Goal: Go to known website: Go to known website

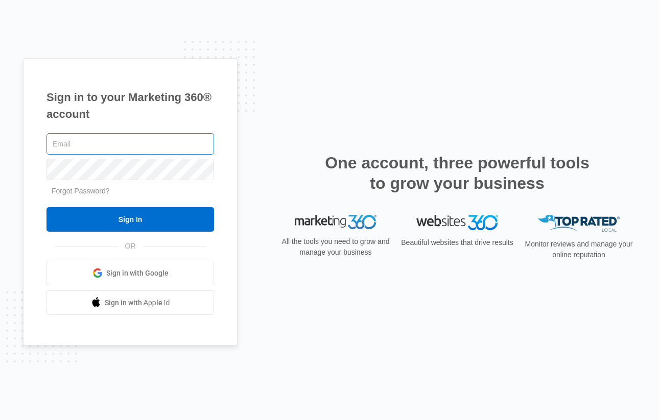
click at [150, 150] on input "text" at bounding box center [130, 143] width 168 height 21
click at [141, 141] on input "text" at bounding box center [130, 143] width 168 height 21
click at [120, 144] on input "text" at bounding box center [130, 143] width 168 height 21
click at [98, 149] on input "text" at bounding box center [130, 143] width 168 height 21
click at [0, 420] on com-1password-button at bounding box center [0, 420] width 0 height 0
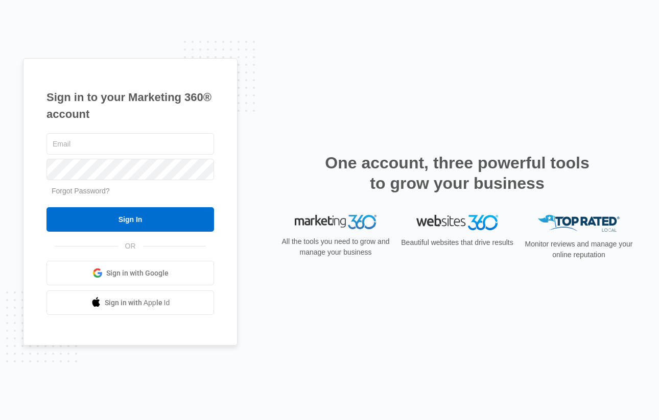
type input "[PERSON_NAME][EMAIL_ADDRESS][PERSON_NAME][DOMAIN_NAME]"
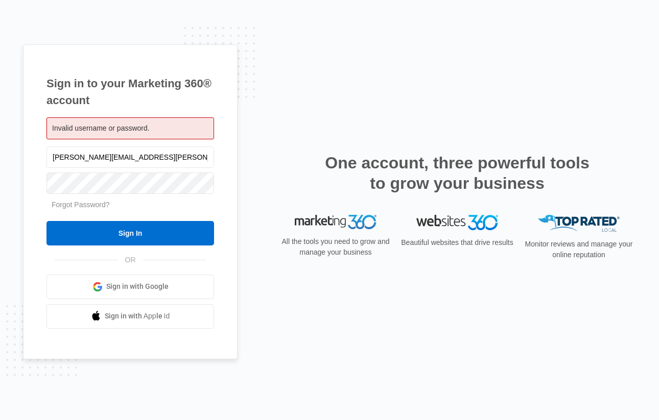
click at [180, 135] on div "Invalid username or password." at bounding box center [130, 128] width 168 height 22
click at [137, 127] on span "Invalid username or password." at bounding box center [101, 128] width 98 height 8
click at [126, 157] on input "[PERSON_NAME][EMAIL_ADDRESS][PERSON_NAME][DOMAIN_NAME]" at bounding box center [130, 157] width 168 height 21
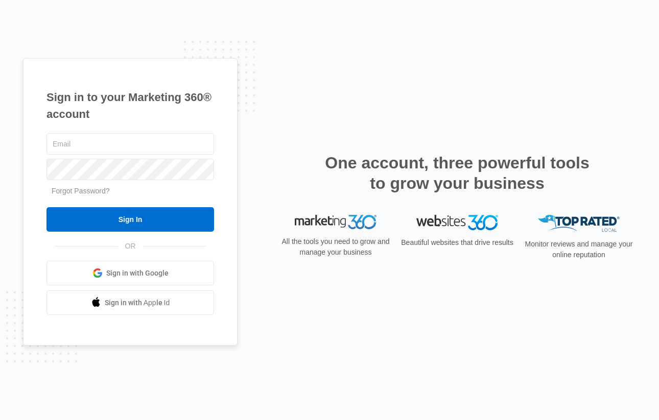
type input "[PERSON_NAME][EMAIL_ADDRESS][PERSON_NAME][DOMAIN_NAME]"
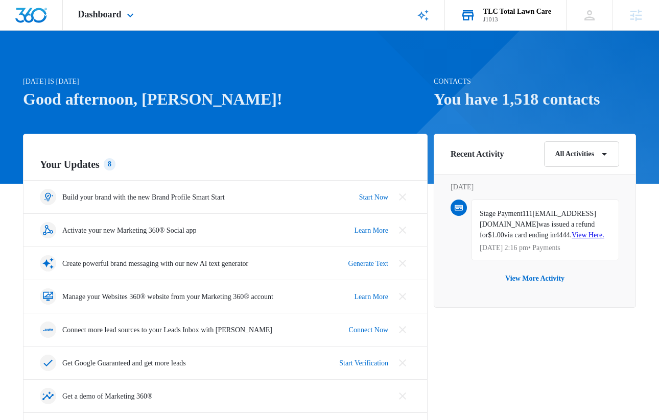
click at [530, 17] on div "J1013" at bounding box center [517, 19] width 68 height 7
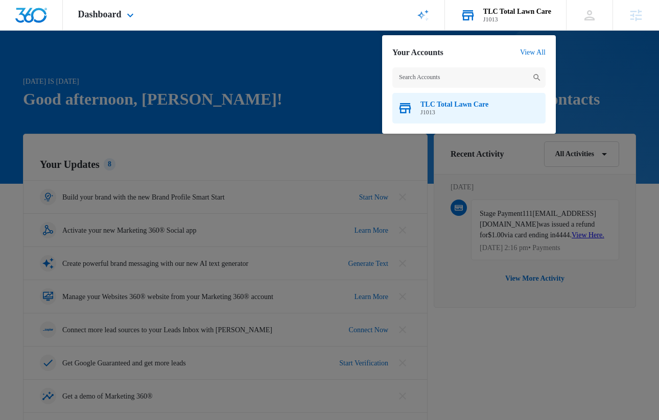
click at [427, 115] on span "J1013" at bounding box center [454, 112] width 68 height 7
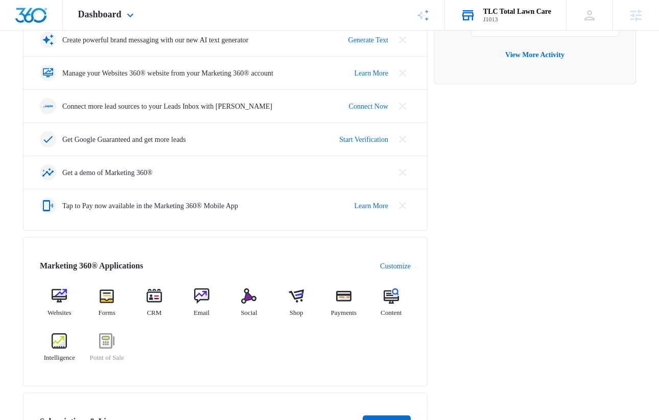
scroll to position [275, 0]
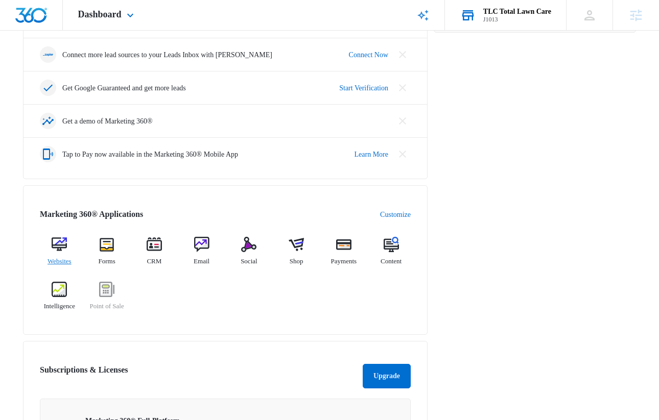
click at [63, 248] on img at bounding box center [59, 244] width 15 height 15
